Goal: Transaction & Acquisition: Purchase product/service

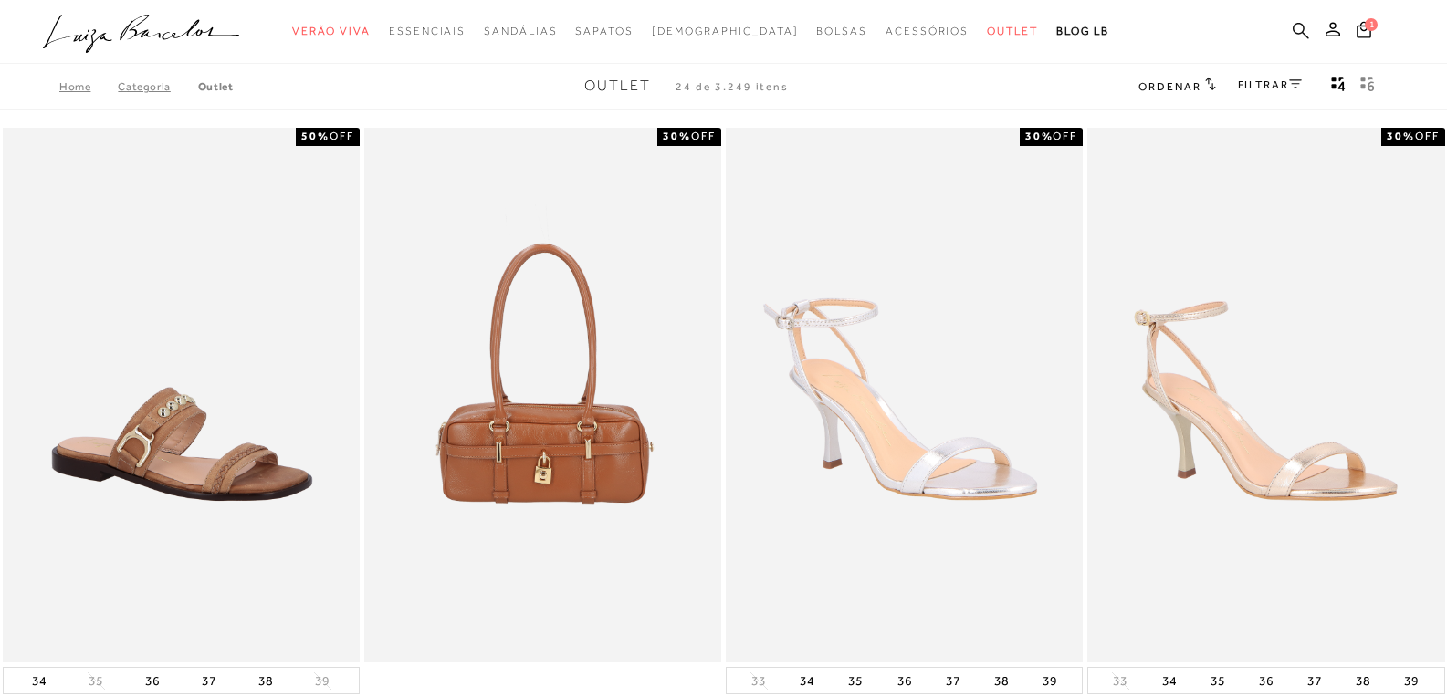
click at [1300, 30] on icon at bounding box center [1300, 30] width 16 height 17
click at [70, 83] on div "categoryHeader .a{fill-rule:evenodd;} Verão Viva Em alta Favoritos das Influenc…" at bounding box center [709, 86] width 1447 height 173
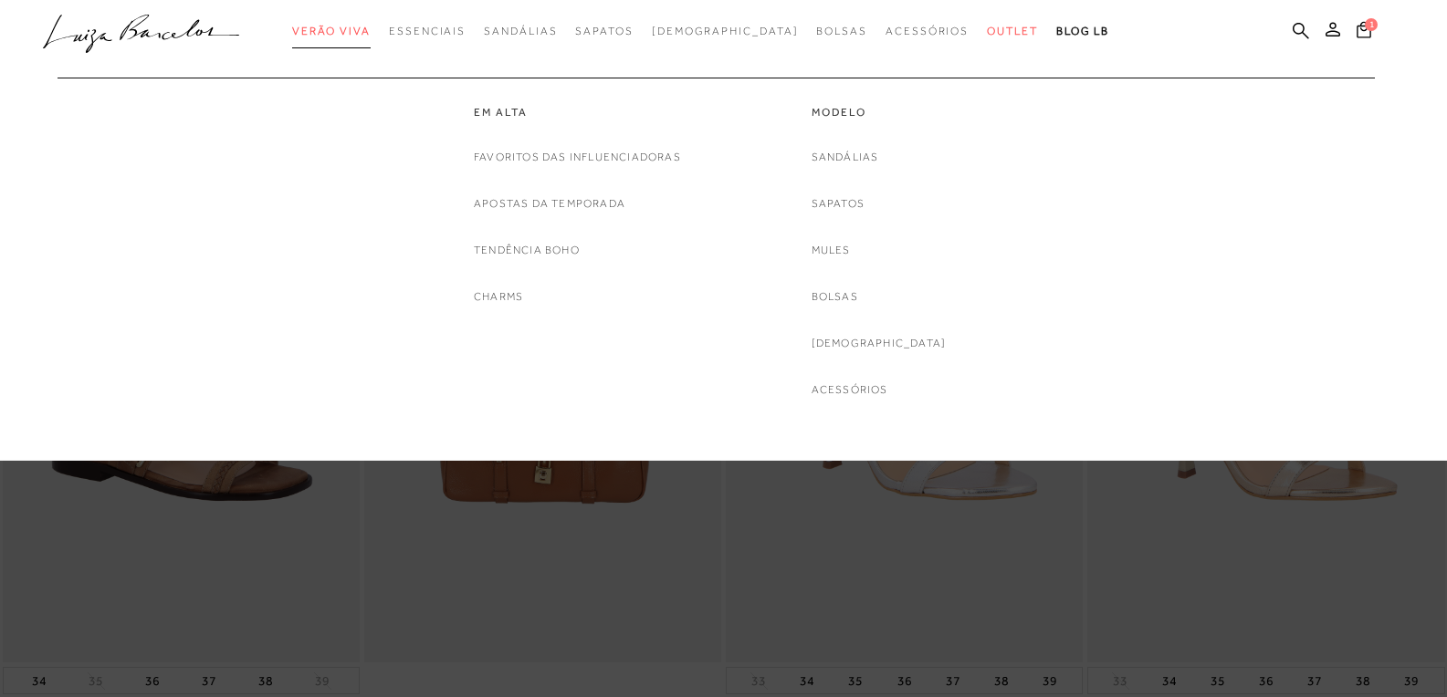
click at [371, 28] on span "Verão Viva" at bounding box center [331, 31] width 78 height 13
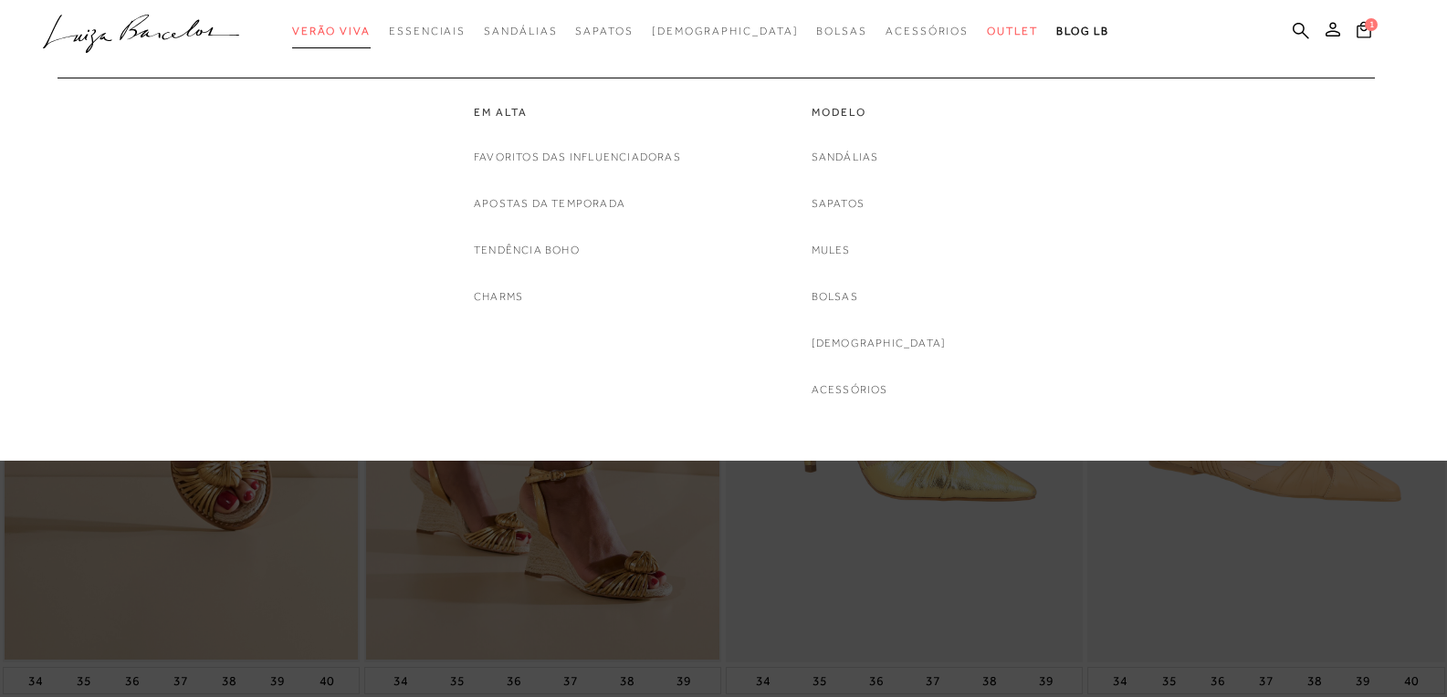
click at [371, 26] on span "Verão Viva" at bounding box center [331, 31] width 78 height 13
click at [562, 203] on link "Apostas da Temporada" at bounding box center [550, 203] width 152 height 19
click at [562, 203] on div at bounding box center [723, 230] width 1447 height 461
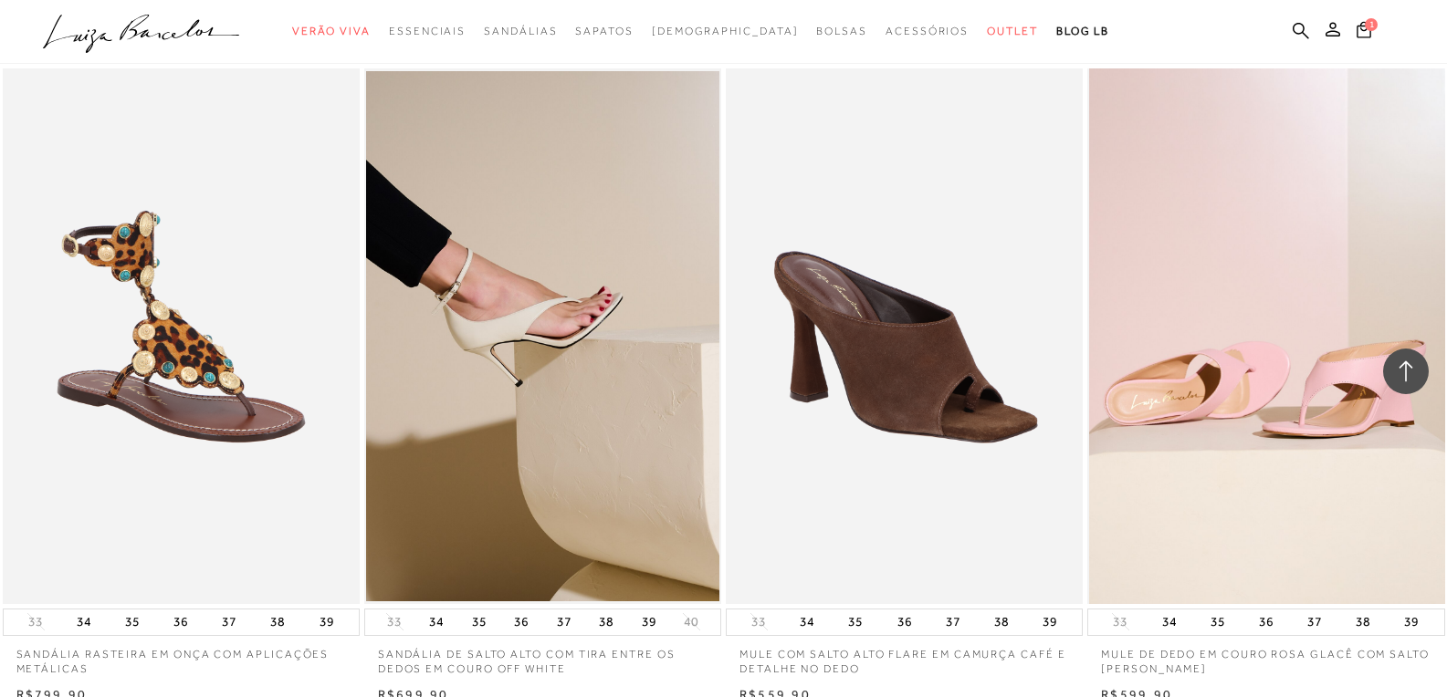
scroll to position [1369, 0]
click at [1290, 412] on img at bounding box center [1266, 336] width 355 height 536
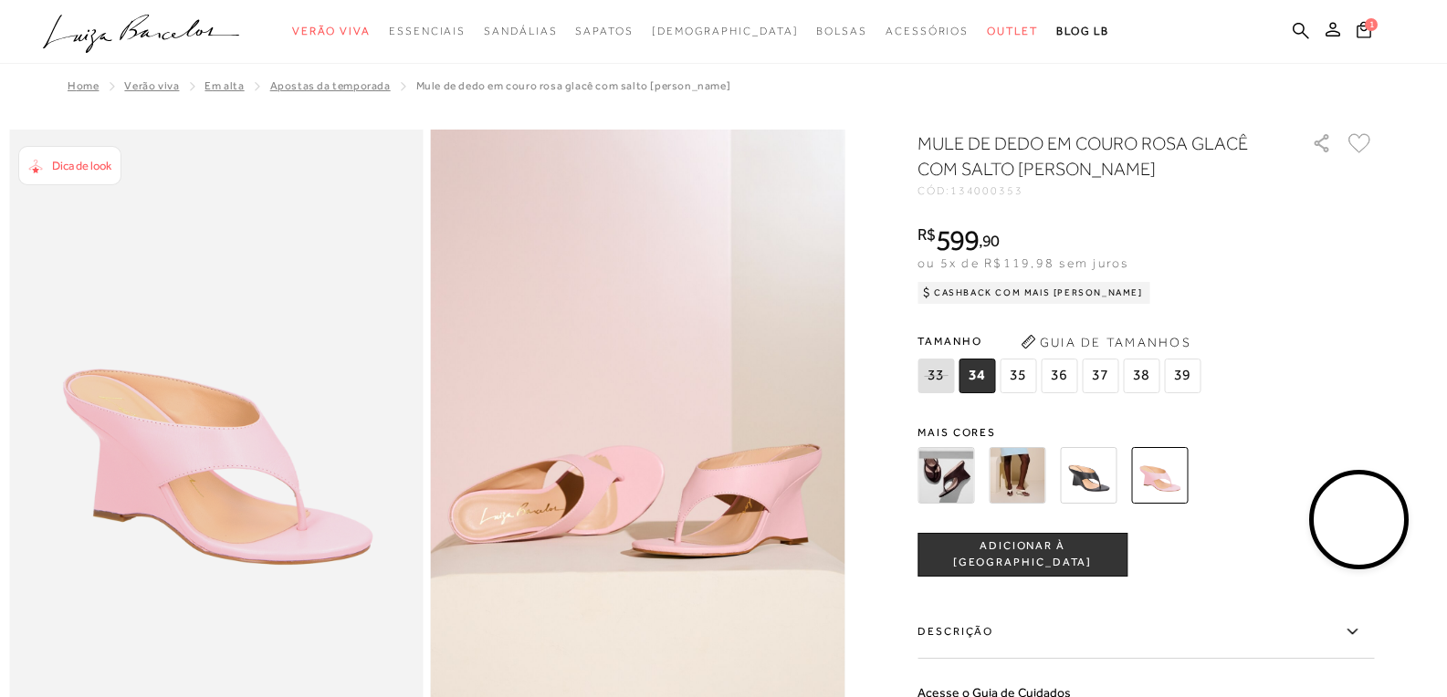
click at [1088, 465] on img at bounding box center [1088, 475] width 57 height 57
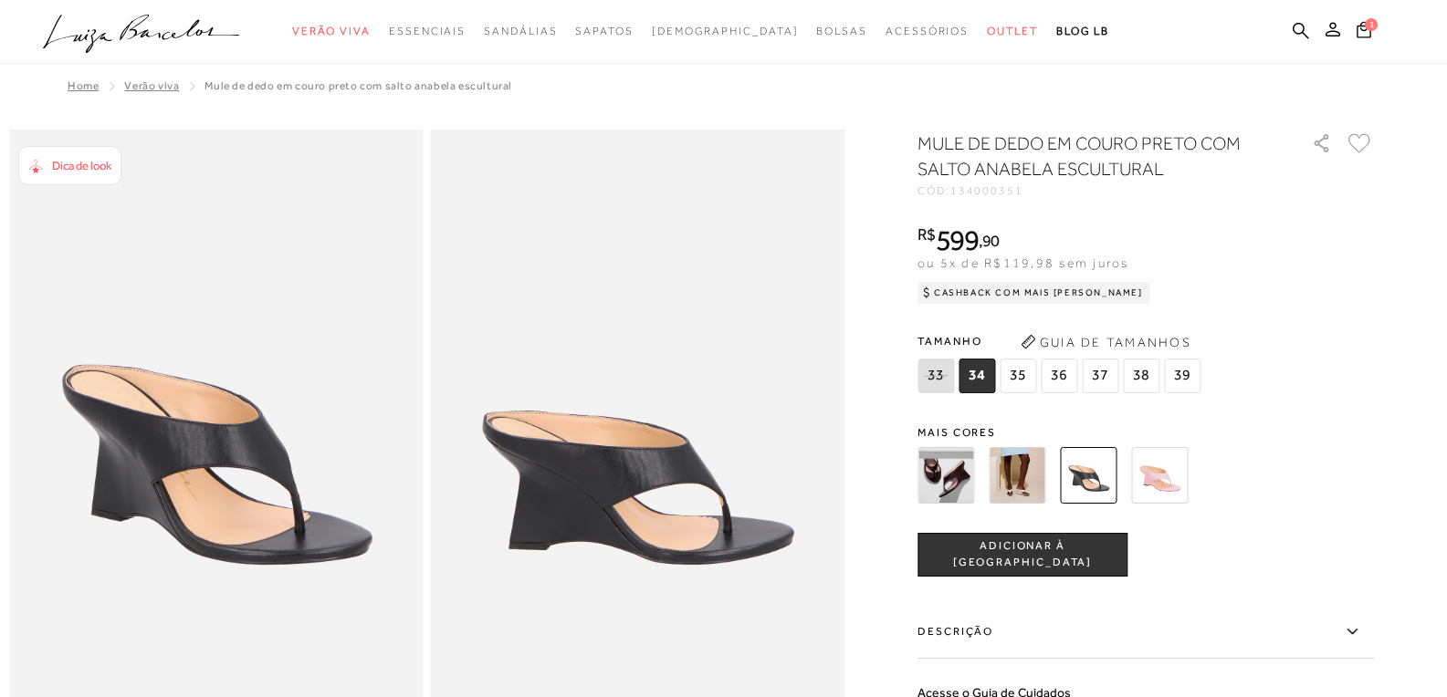
click at [946, 482] on img at bounding box center [945, 475] width 57 height 57
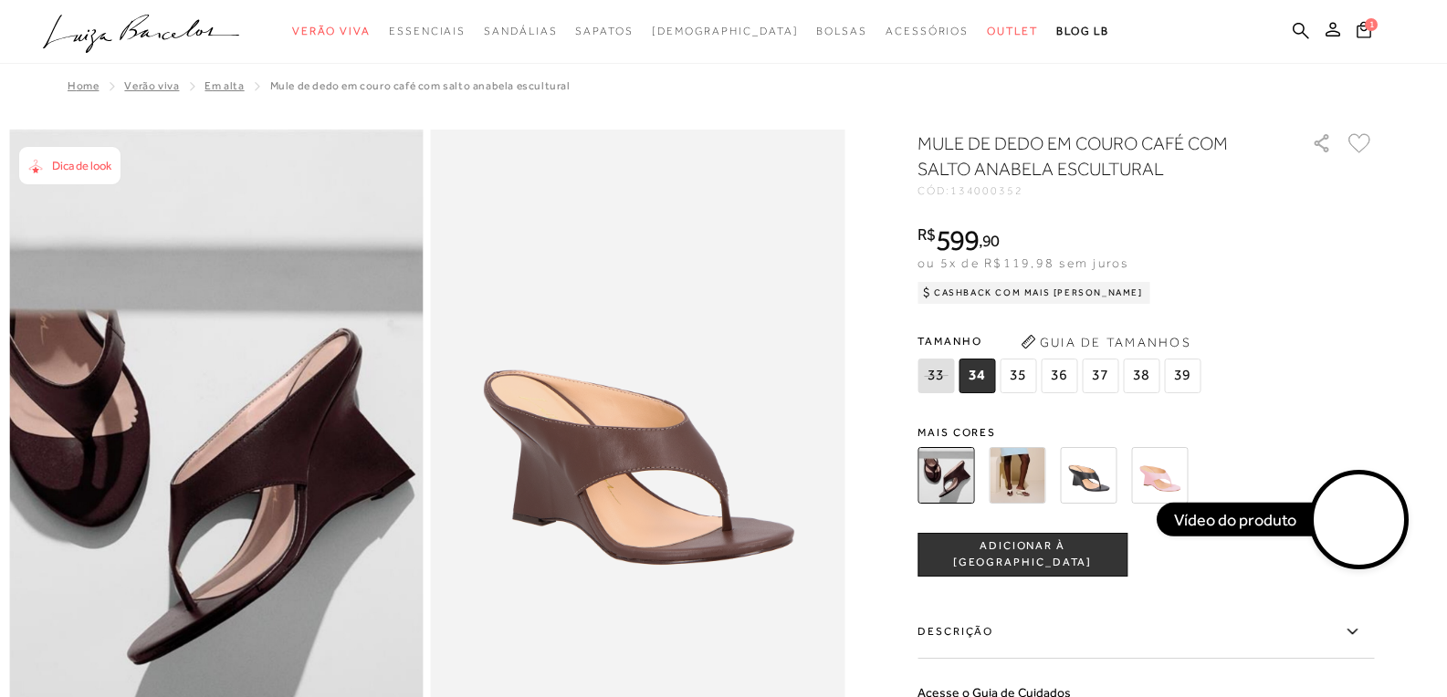
click at [1188, 382] on span "39" at bounding box center [1182, 376] width 37 height 35
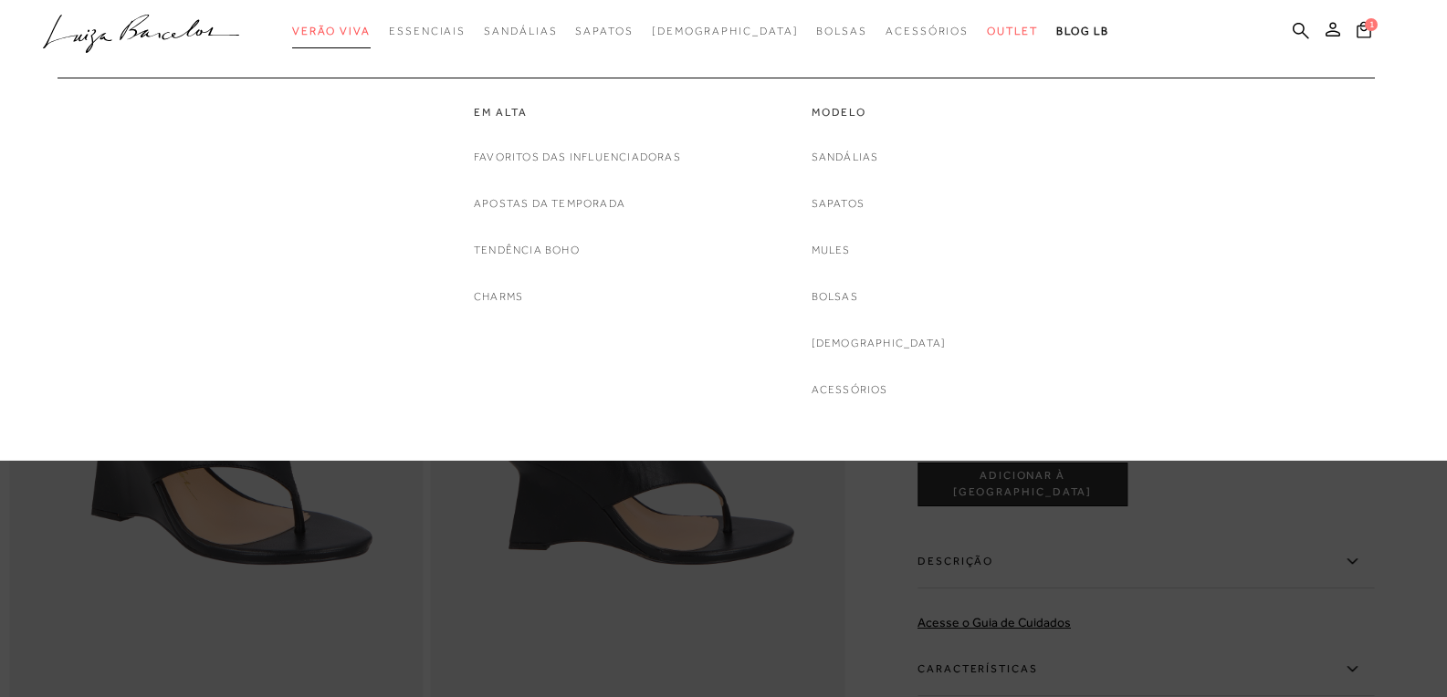
click at [362, 26] on span "Verão Viva" at bounding box center [331, 31] width 78 height 13
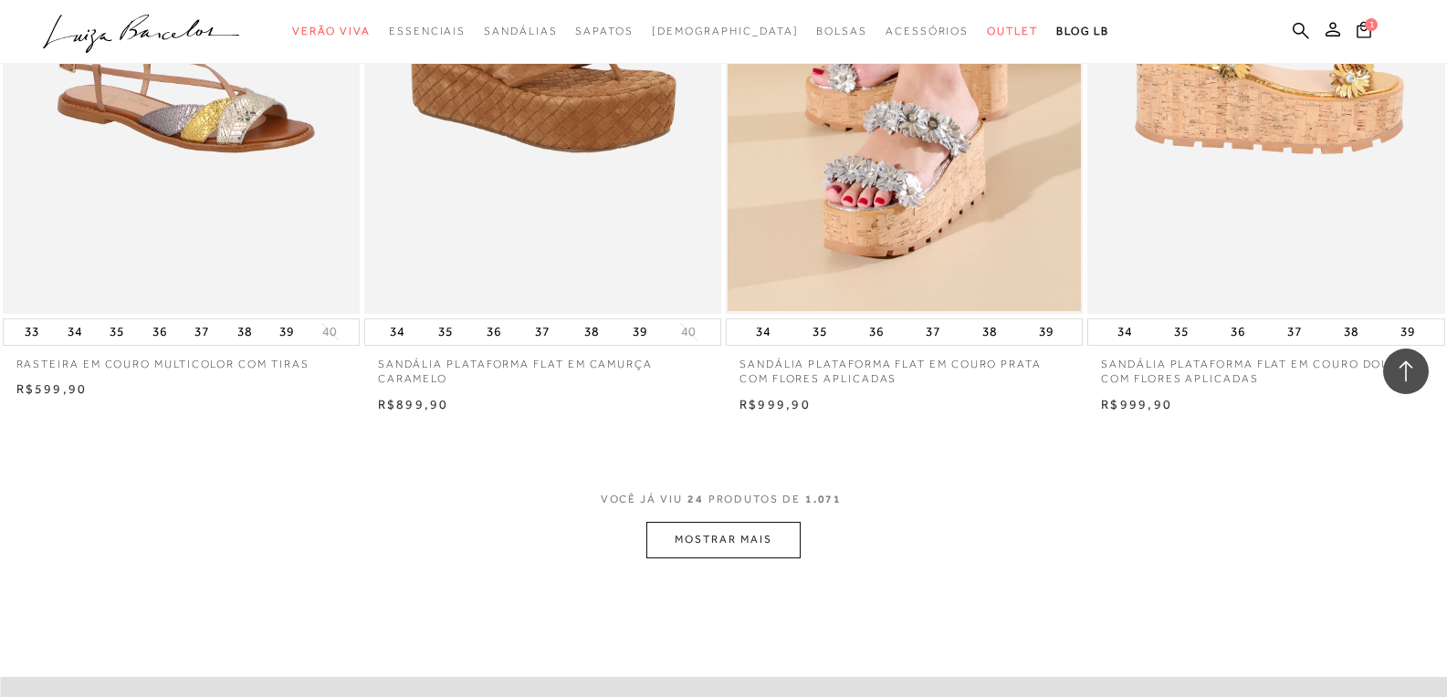
scroll to position [3742, 0]
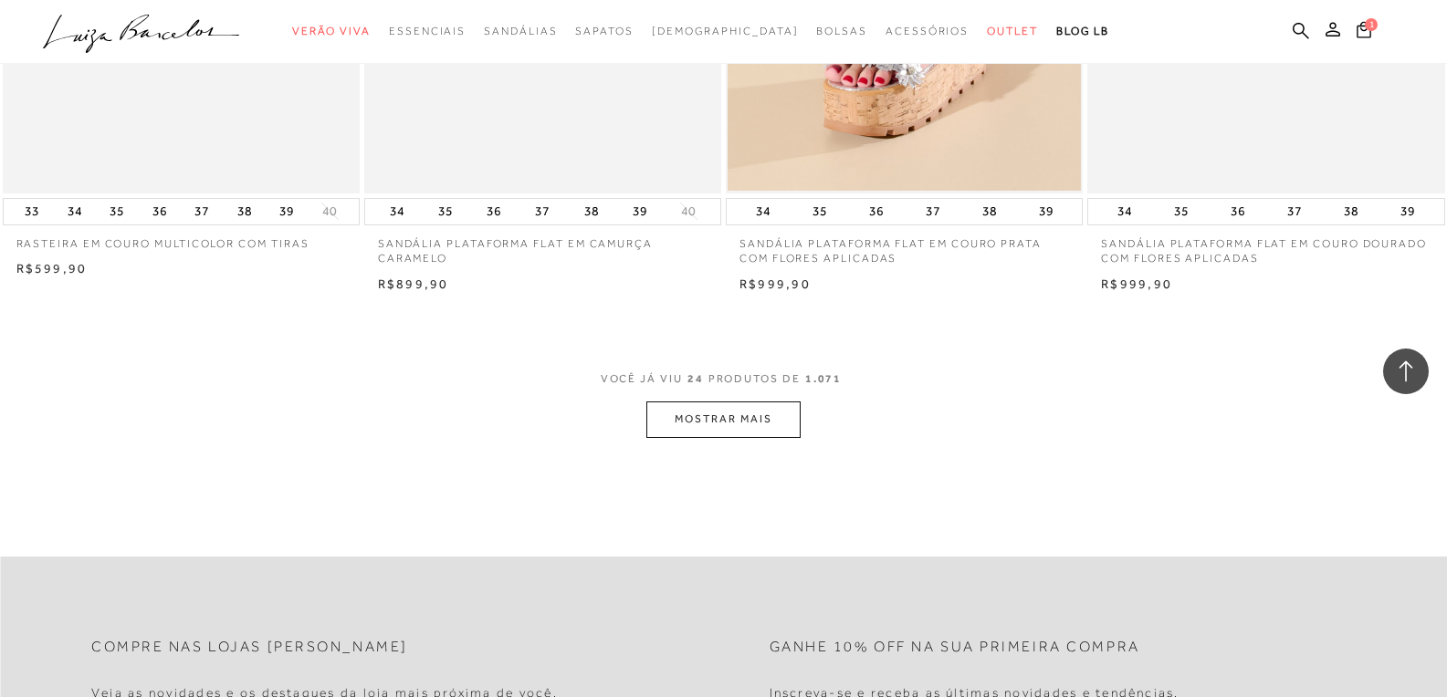
click at [693, 425] on button "MOSTRAR MAIS" at bounding box center [722, 420] width 153 height 36
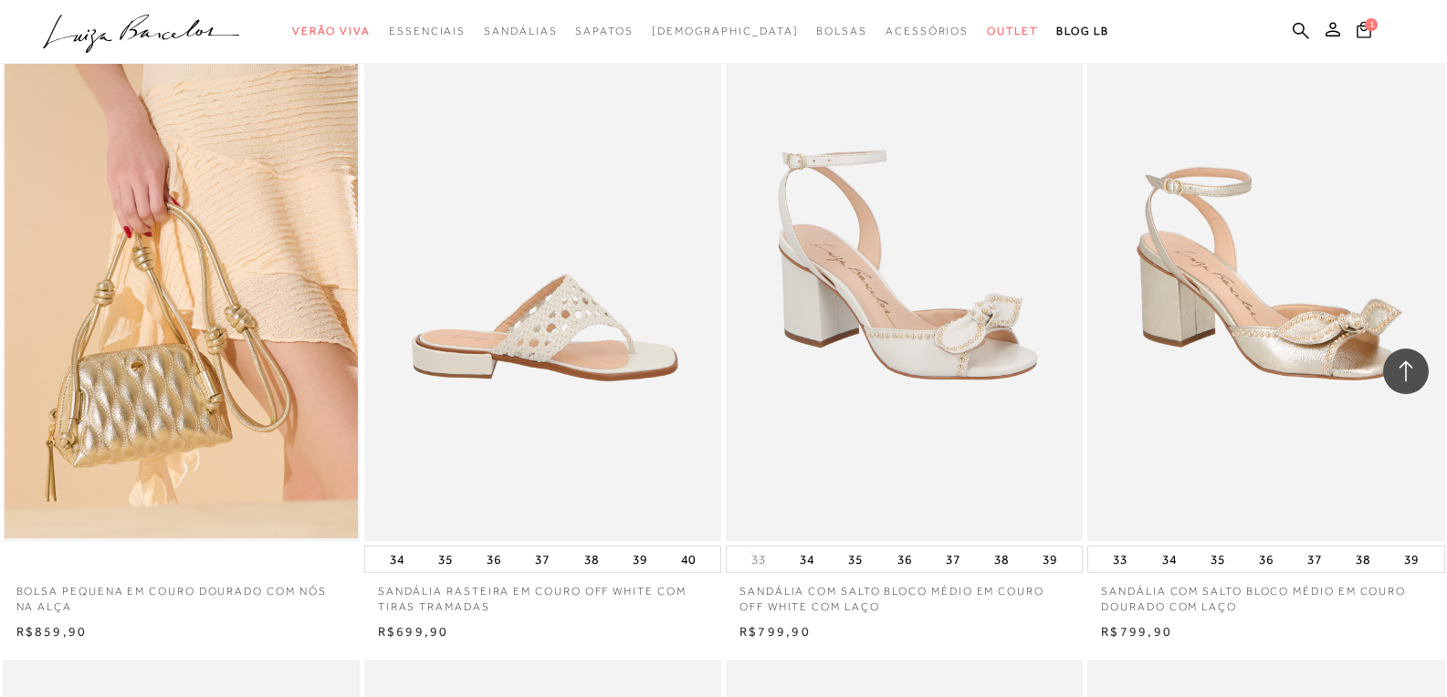
scroll to position [5293, 0]
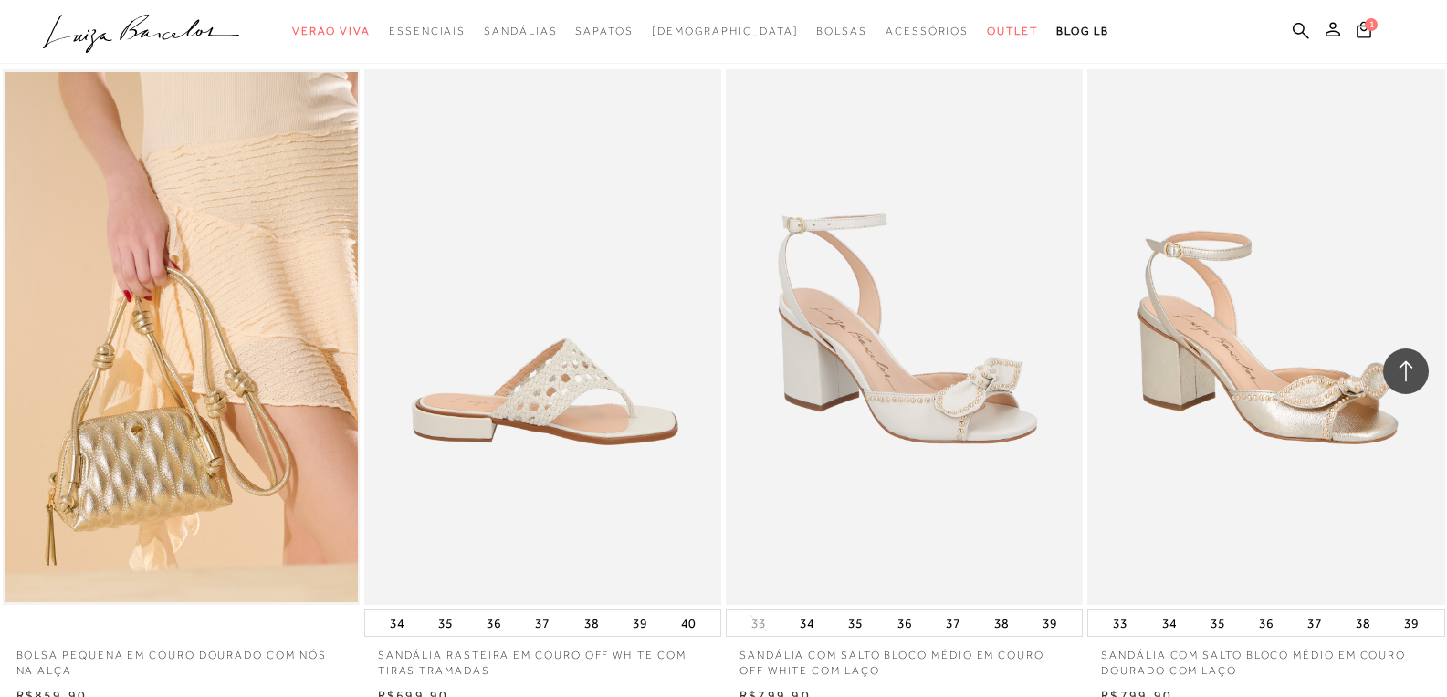
click at [507, 375] on img at bounding box center [543, 337] width 355 height 536
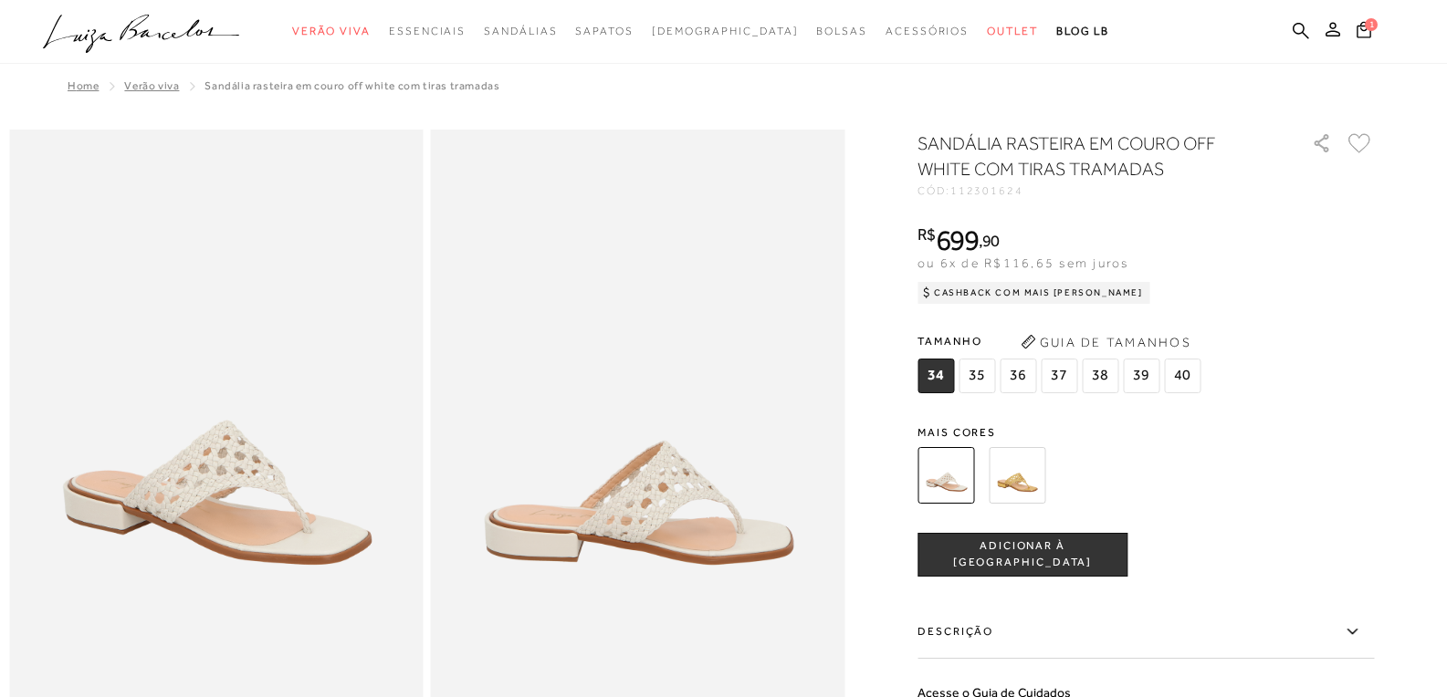
click at [1024, 486] on img at bounding box center [1016, 475] width 57 height 57
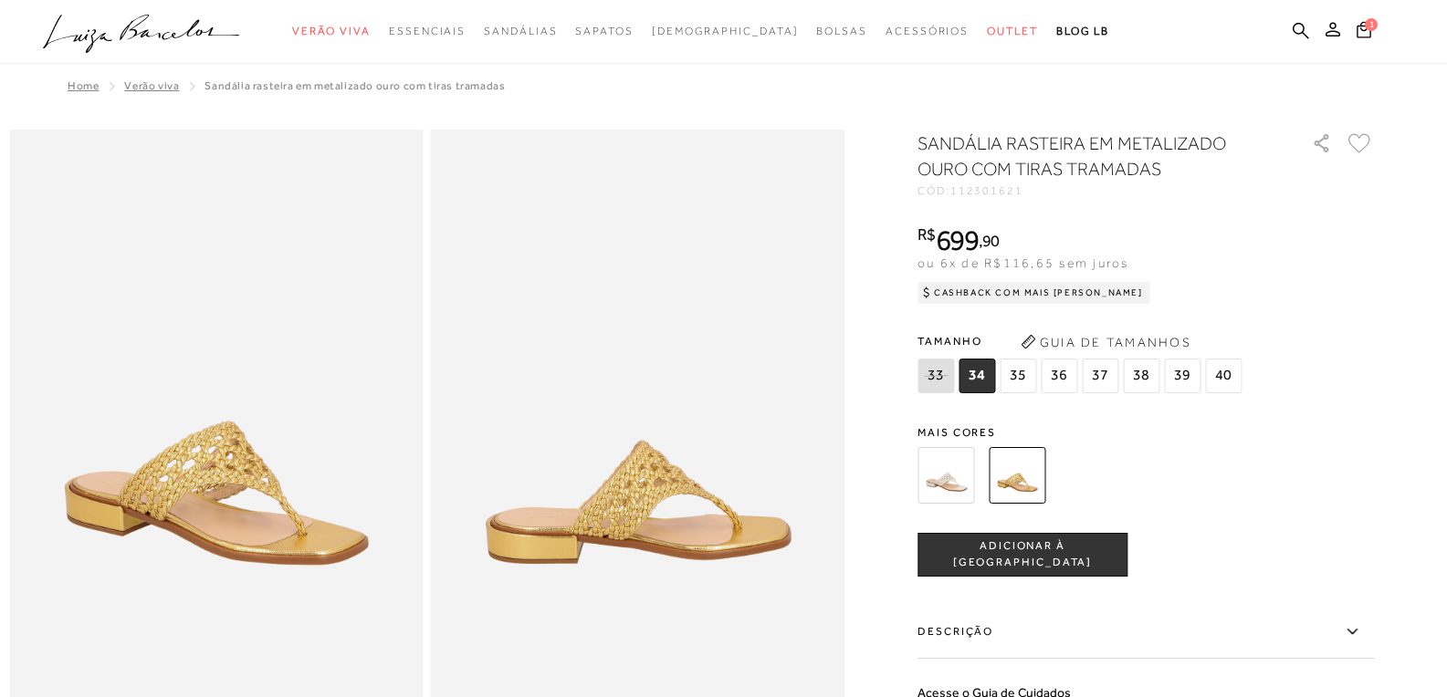
click at [958, 476] on img at bounding box center [945, 475] width 57 height 57
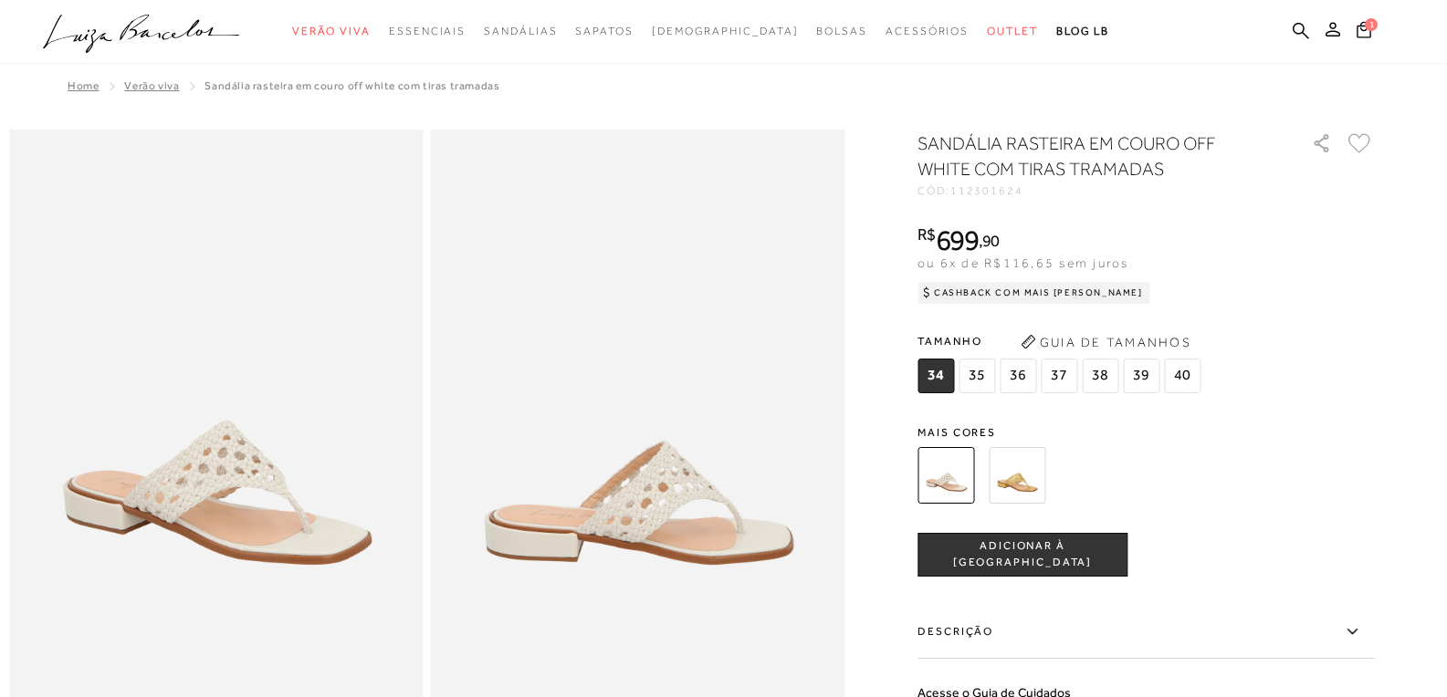
click at [1191, 379] on span "40" at bounding box center [1182, 376] width 37 height 35
click at [1060, 565] on button "ADICIONAR À [GEOGRAPHIC_DATA]" at bounding box center [1022, 555] width 210 height 44
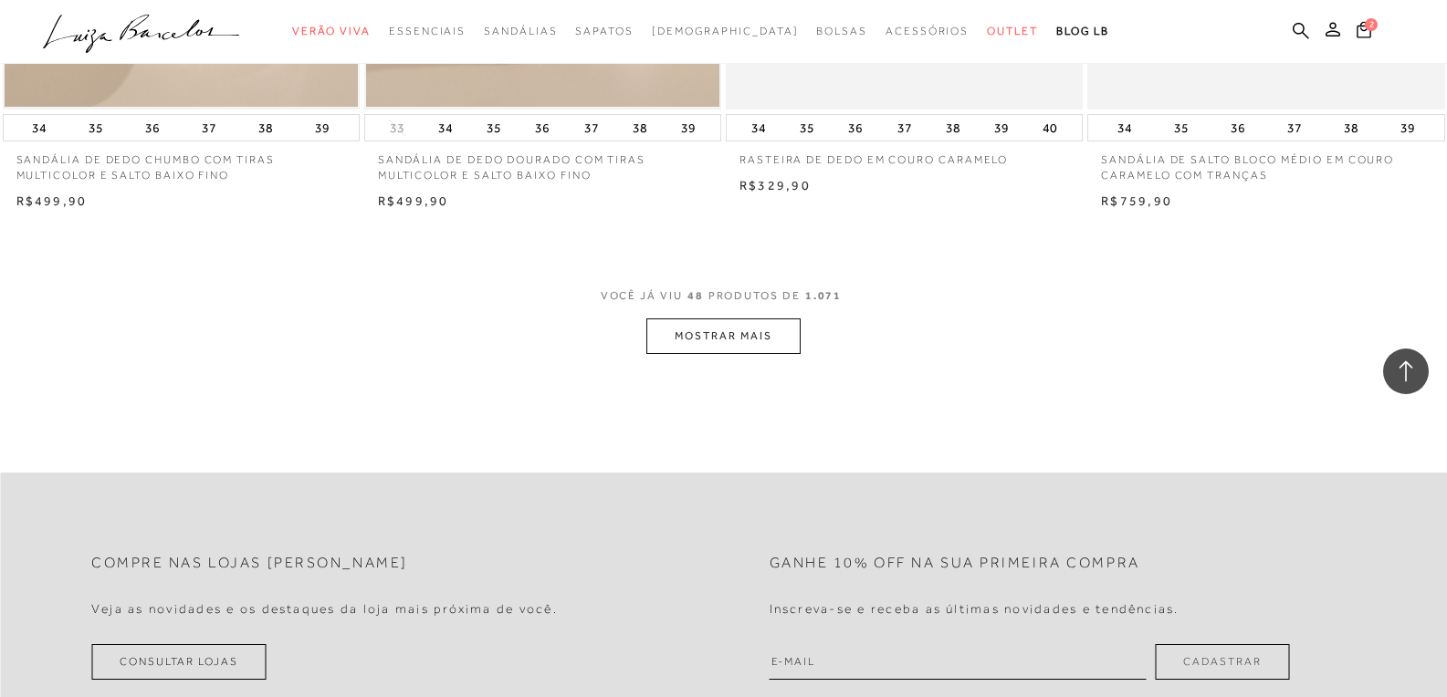
scroll to position [7940, 0]
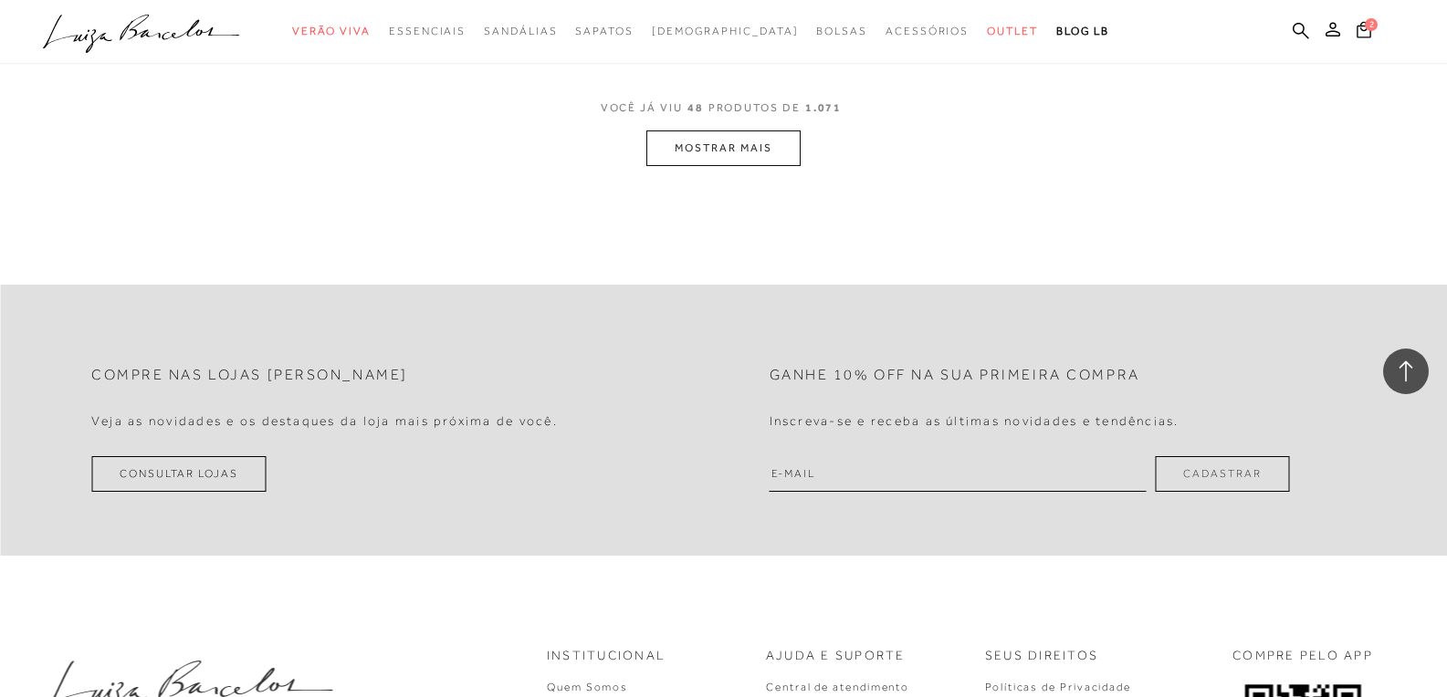
click at [743, 147] on button "MOSTRAR MAIS" at bounding box center [722, 149] width 153 height 36
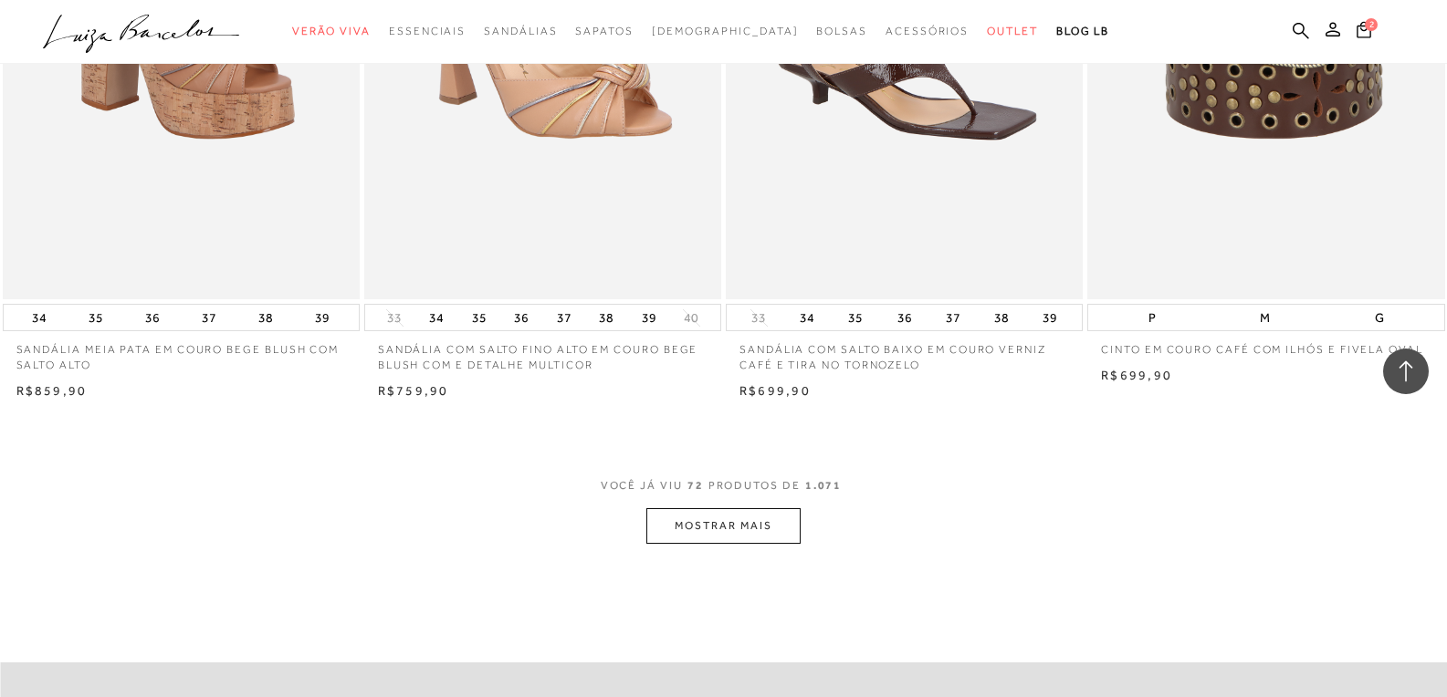
scroll to position [11500, 0]
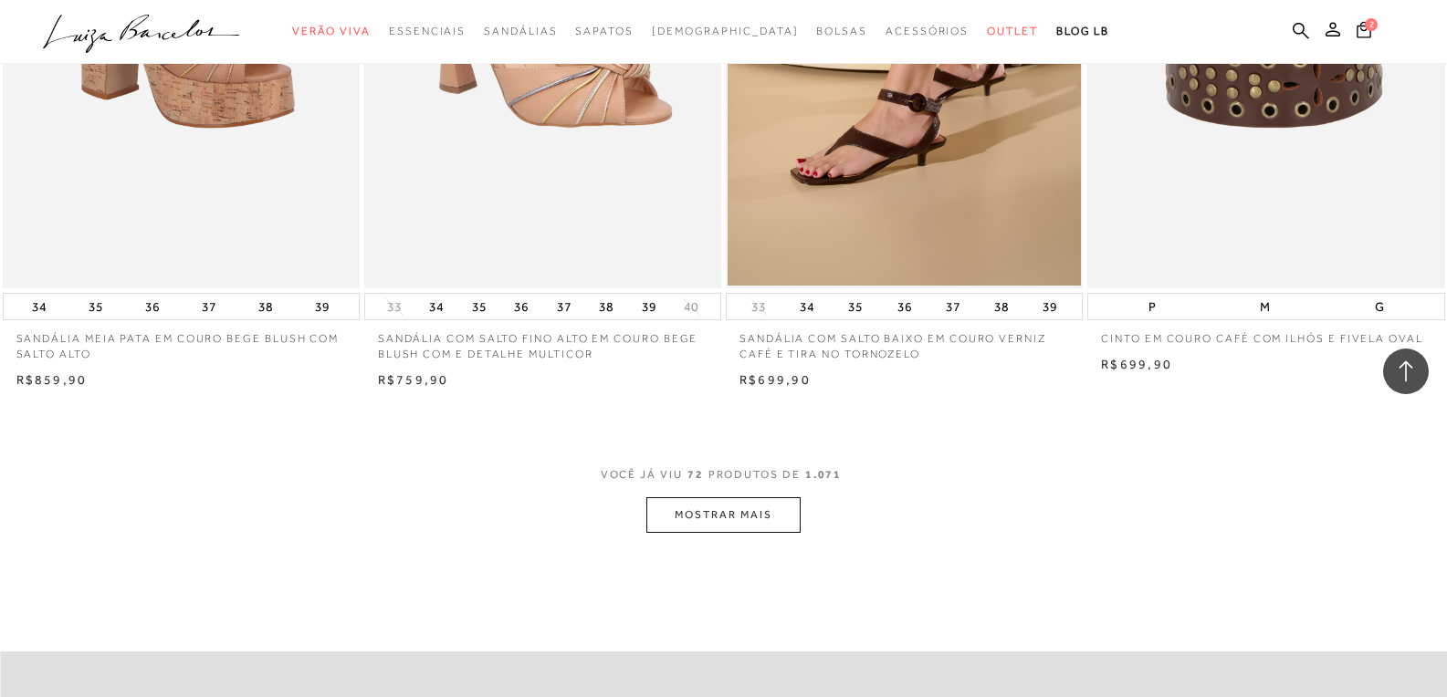
click at [737, 518] on button "MOSTRAR MAIS" at bounding box center [722, 515] width 153 height 36
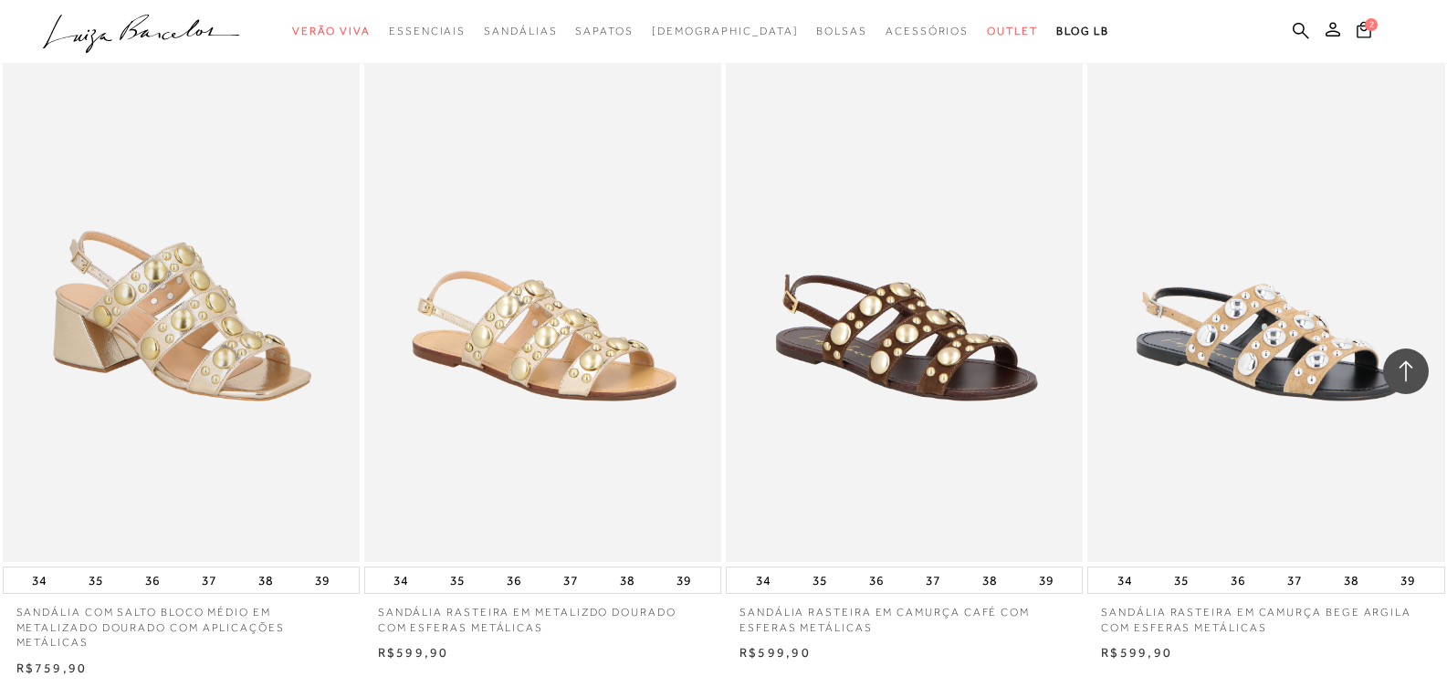
scroll to position [15607, 0]
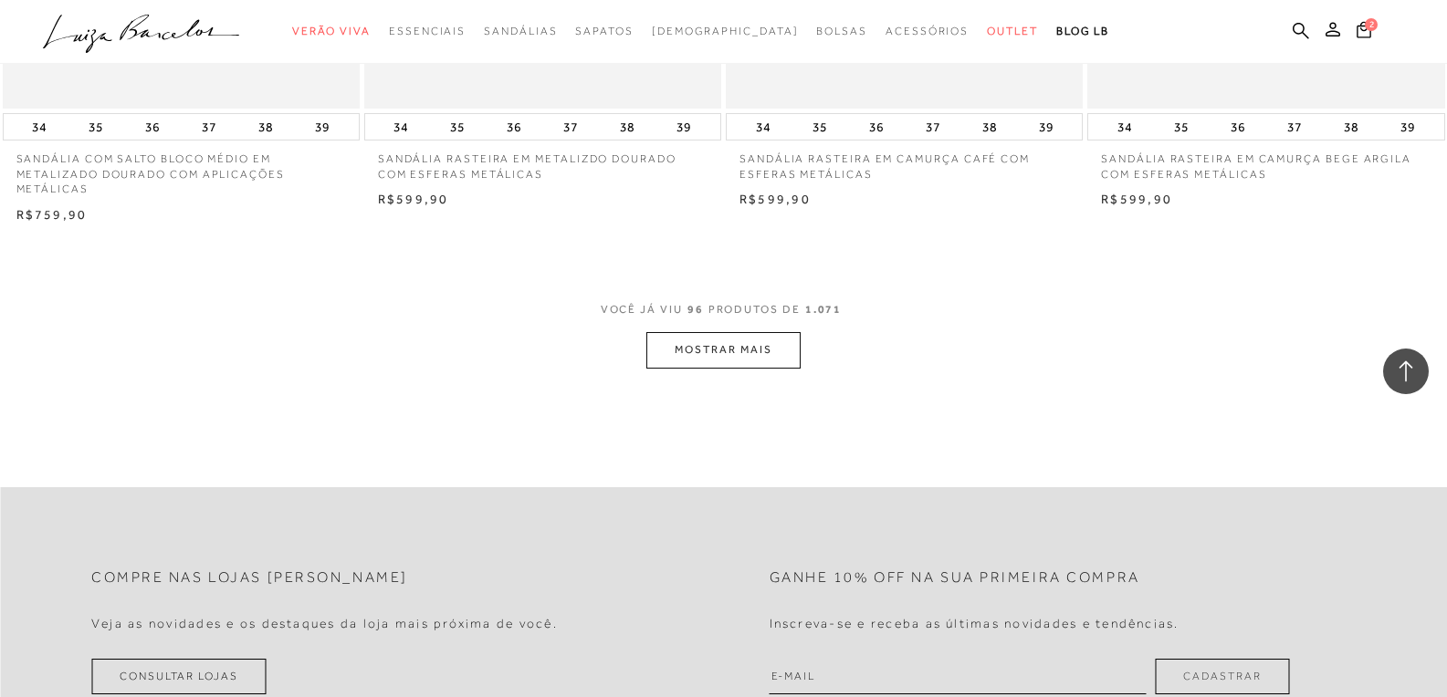
click at [720, 368] on button "MOSTRAR MAIS" at bounding box center [722, 350] width 153 height 36
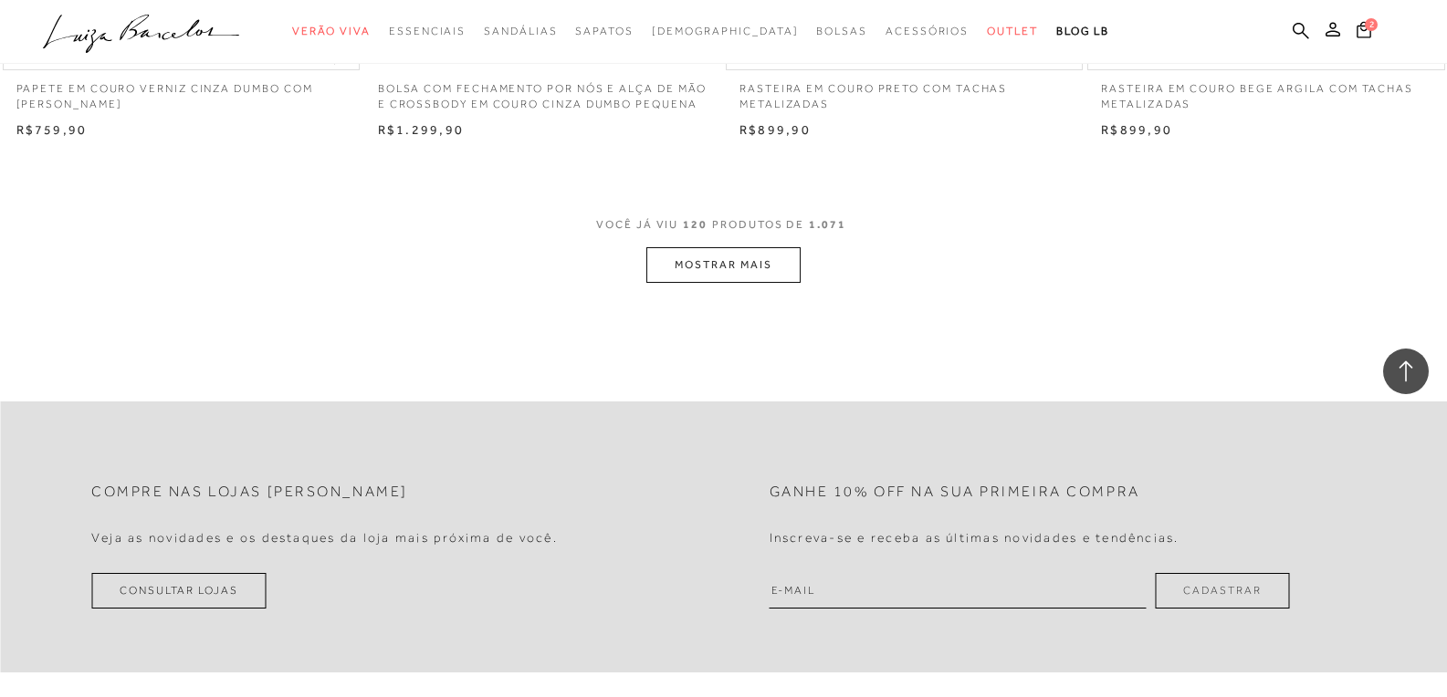
scroll to position [19622, 0]
click at [716, 279] on button "MOSTRAR MAIS" at bounding box center [722, 262] width 153 height 36
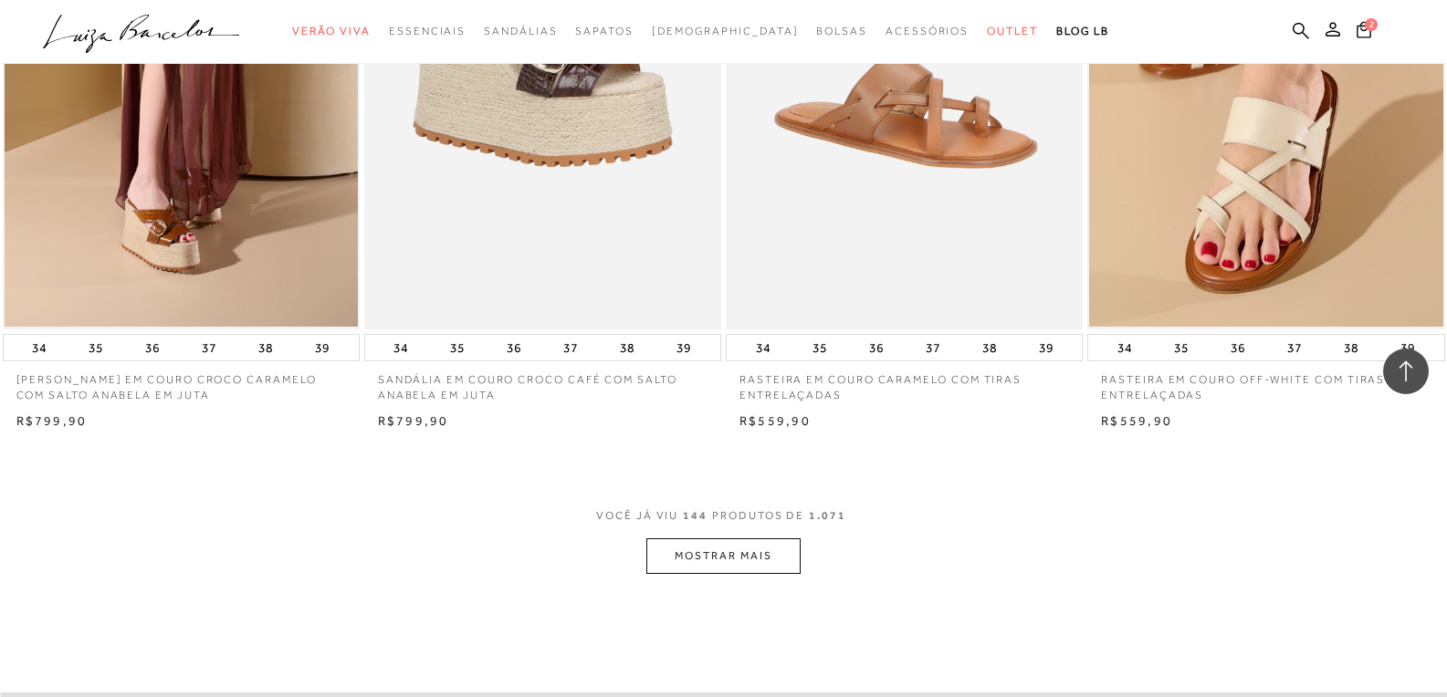
scroll to position [23273, 0]
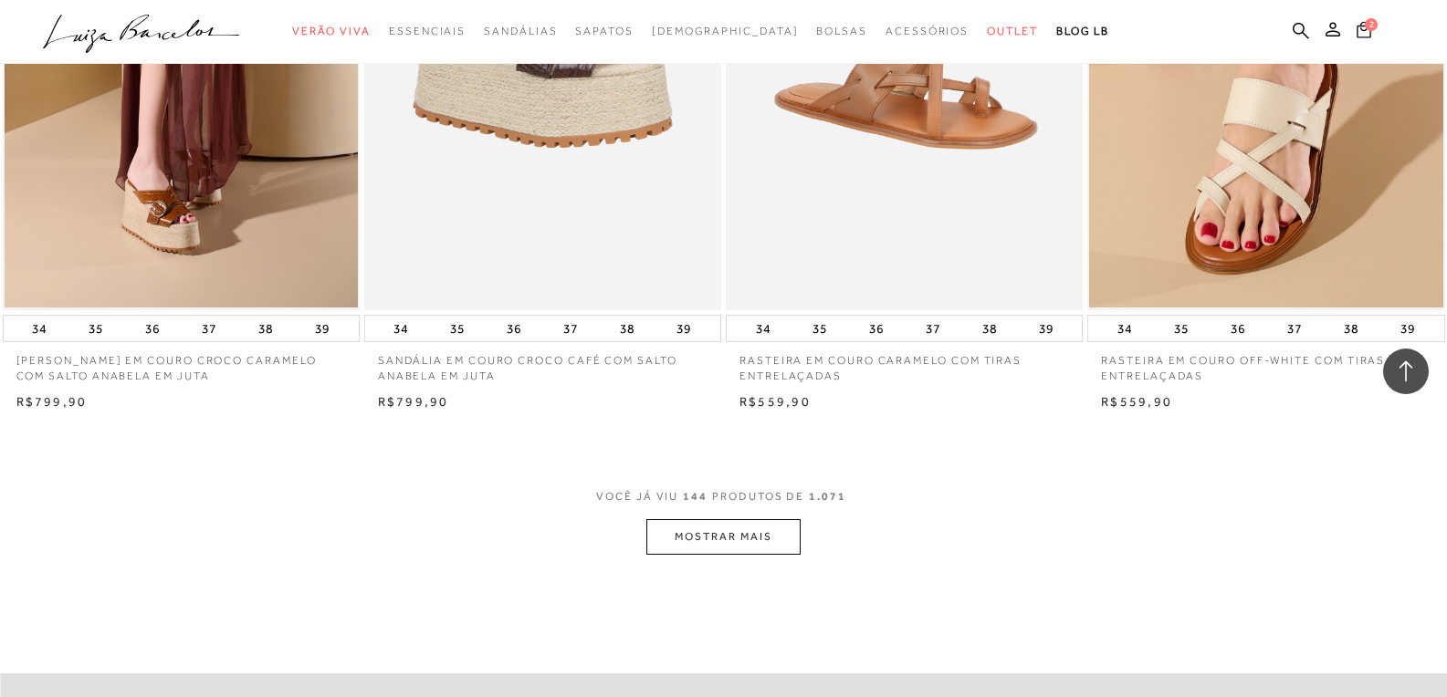
click at [1371, 29] on span "2" at bounding box center [1370, 24] width 13 height 13
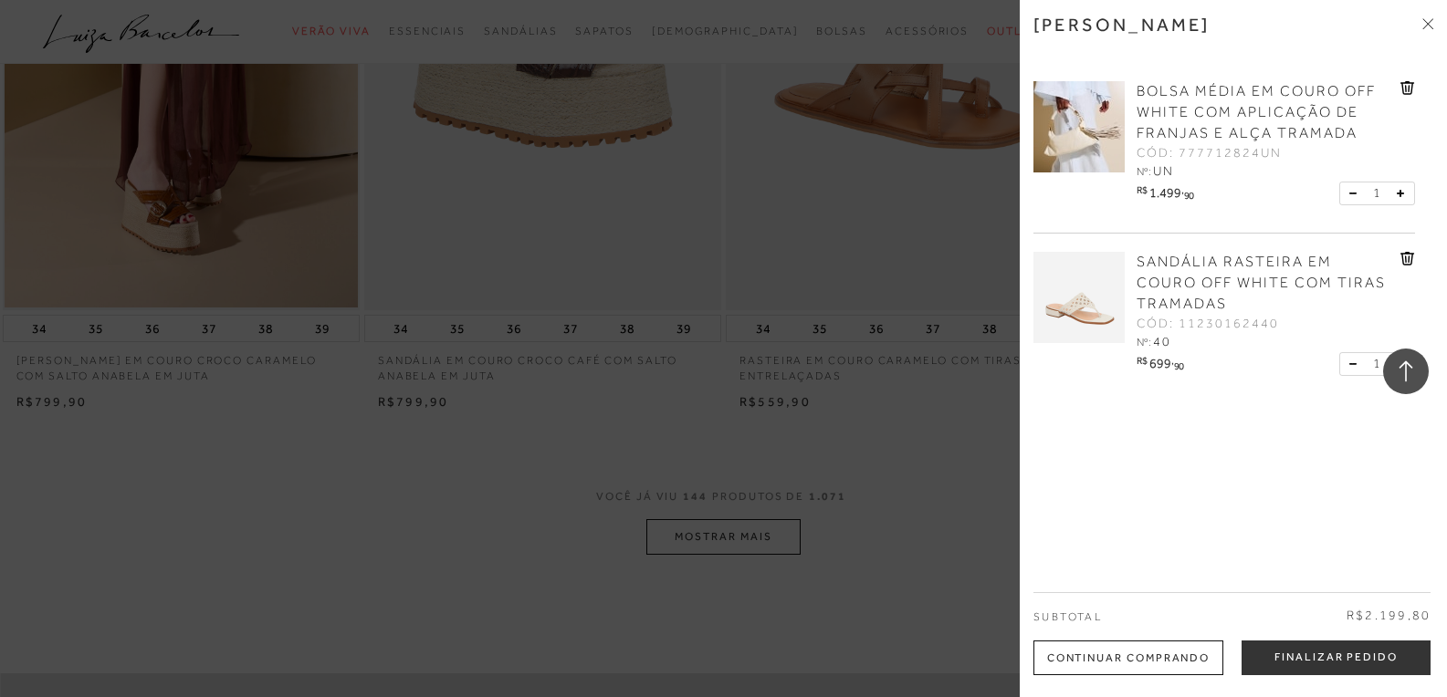
click at [1400, 89] on icon at bounding box center [1407, 88] width 15 height 14
